Goal: Entertainment & Leisure: Consume media (video, audio)

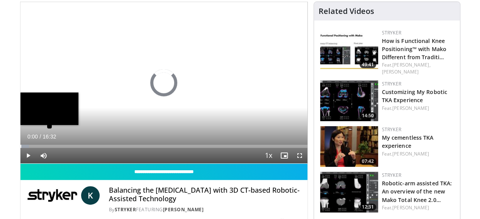
scroll to position [77, 0]
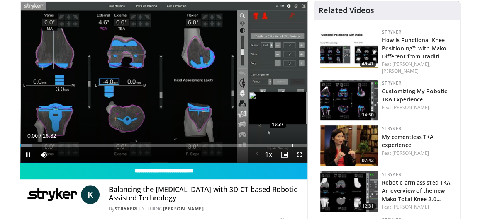
click at [292, 144] on div "Progress Bar" at bounding box center [292, 145] width 1 height 3
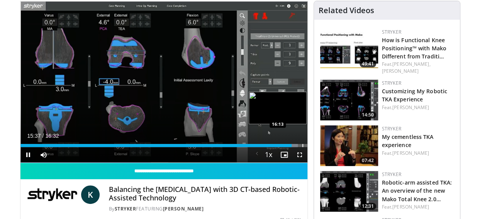
click at [303, 145] on div "Progress Bar" at bounding box center [303, 145] width 1 height 3
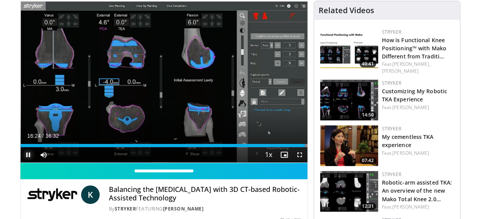
click at [28, 157] on span "Video Player" at bounding box center [27, 154] width 15 height 15
click at [28, 156] on span "Video Player" at bounding box center [27, 154] width 15 height 15
click at [29, 155] on span "Video Player" at bounding box center [27, 154] width 15 height 15
click at [303, 155] on span "Video Player" at bounding box center [299, 154] width 15 height 15
